Goal: Check status

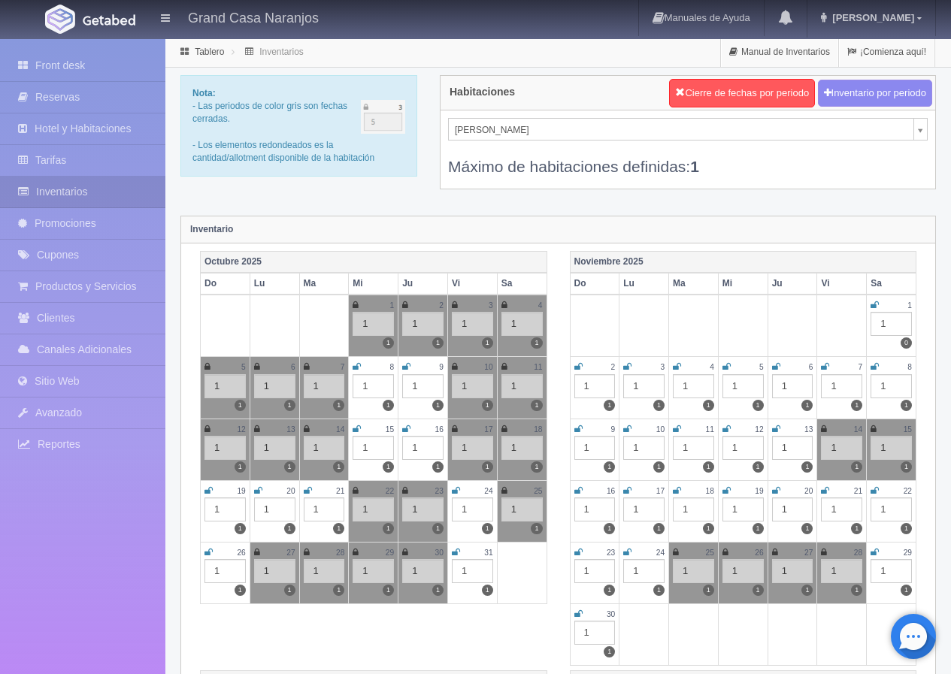
click at [209, 489] on icon at bounding box center [208, 490] width 8 height 9
click at [259, 489] on icon at bounding box center [258, 490] width 8 height 9
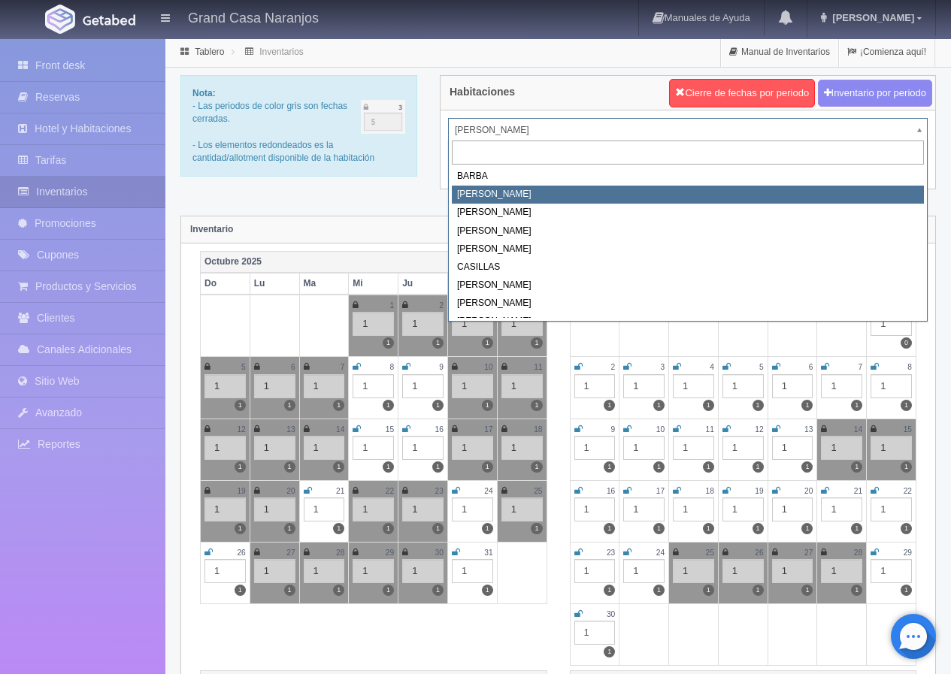
select select "2060"
